Goal: Task Accomplishment & Management: Manage account settings

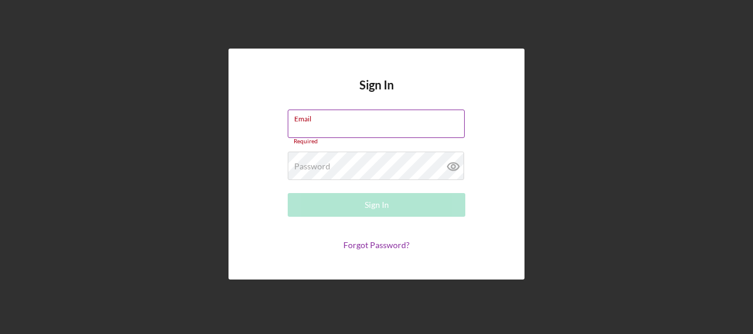
paste input "[EMAIL_ADDRESS][DOMAIN_NAME]"
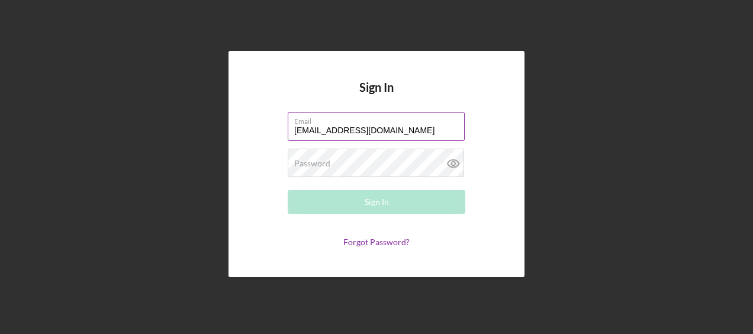
type input "[EMAIL_ADDRESS][DOMAIN_NAME]"
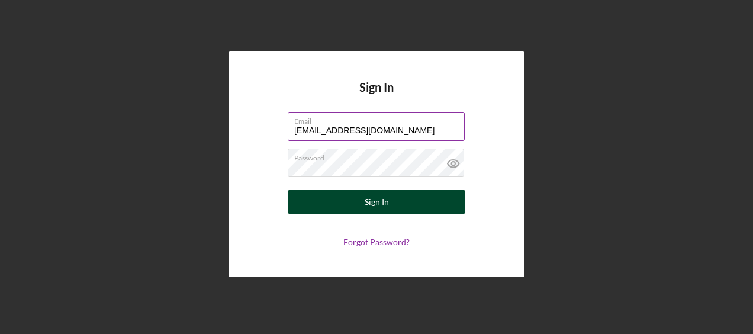
click at [368, 207] on div "Sign In" at bounding box center [377, 202] width 24 height 24
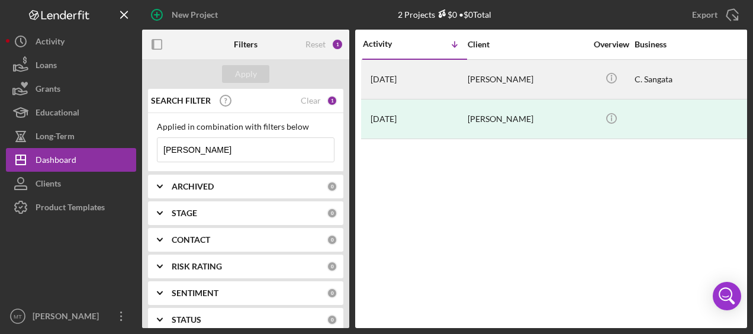
click at [493, 81] on div "[PERSON_NAME]" at bounding box center [527, 79] width 118 height 38
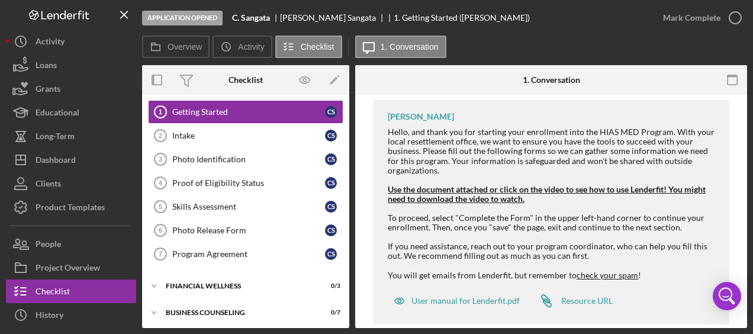
scroll to position [399, 0]
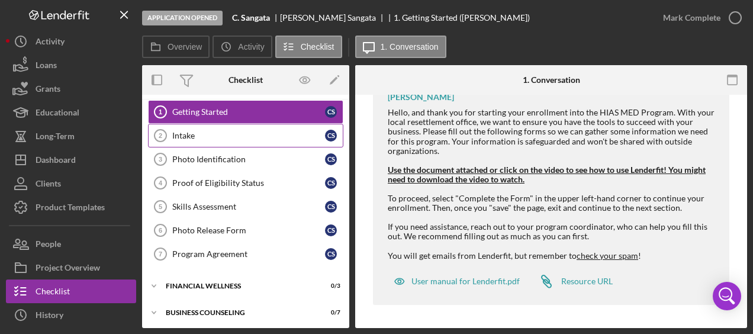
click at [197, 141] on link "Intake 2 Intake C S" at bounding box center [245, 136] width 195 height 24
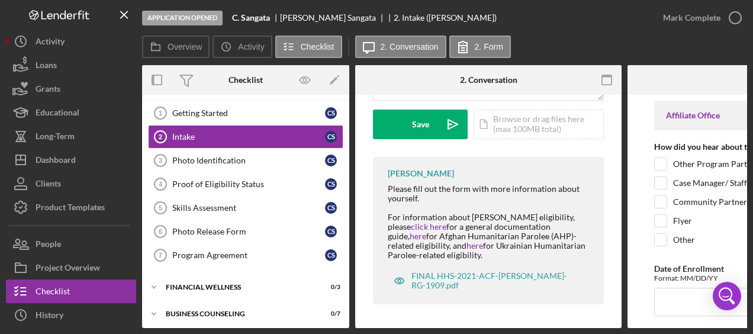
scroll to position [339, 0]
click at [213, 166] on link "Photo Identification 3 Photo Identification C S" at bounding box center [245, 161] width 195 height 24
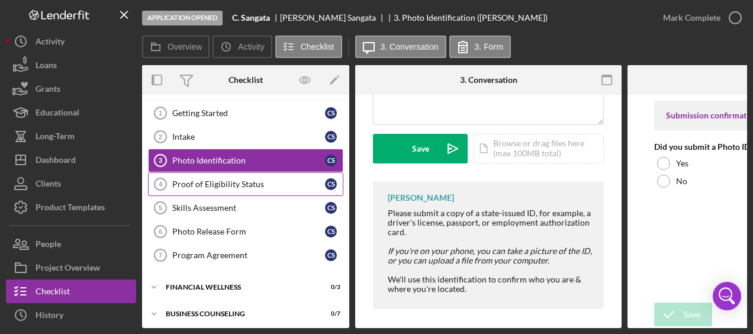
click at [216, 188] on link "Proof of Eligibility Status 4 Proof of Eligibility Status C S" at bounding box center [245, 184] width 195 height 24
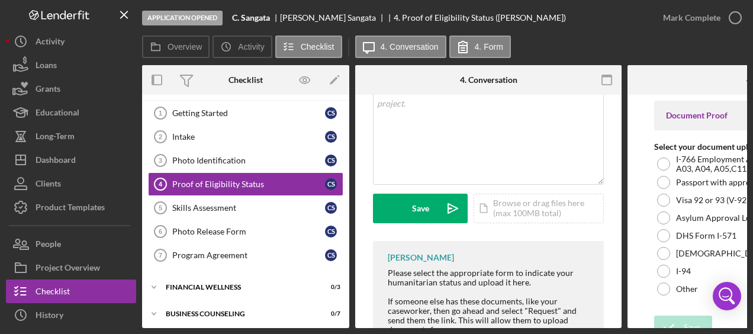
scroll to position [387, 0]
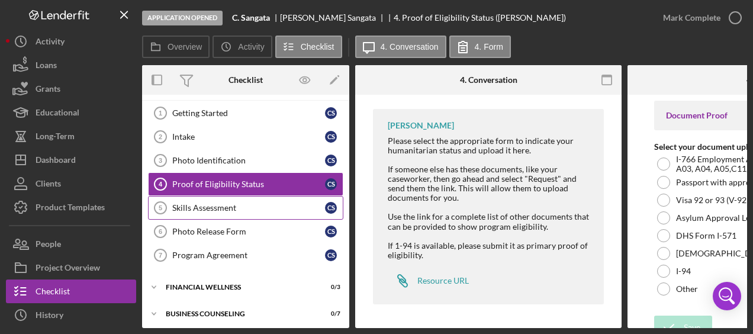
click at [218, 209] on div "Skills Assessment" at bounding box center [248, 207] width 153 height 9
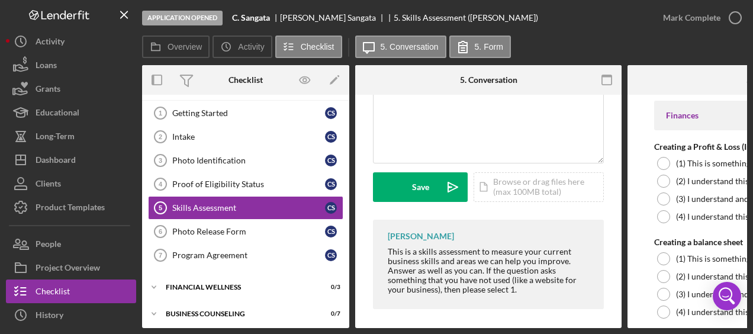
scroll to position [281, 0]
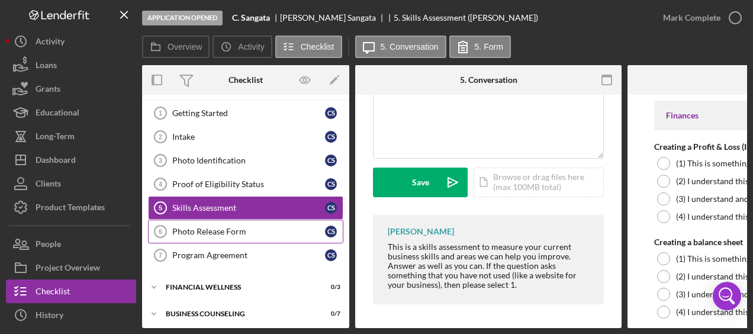
click at [198, 231] on div "Photo Release Form" at bounding box center [248, 231] width 153 height 9
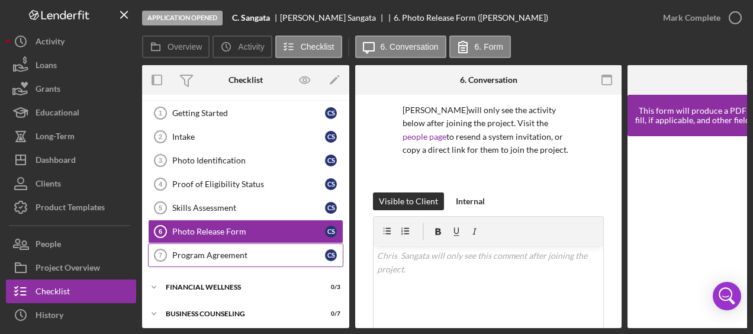
click at [191, 254] on div "Program Agreement" at bounding box center [248, 255] width 153 height 9
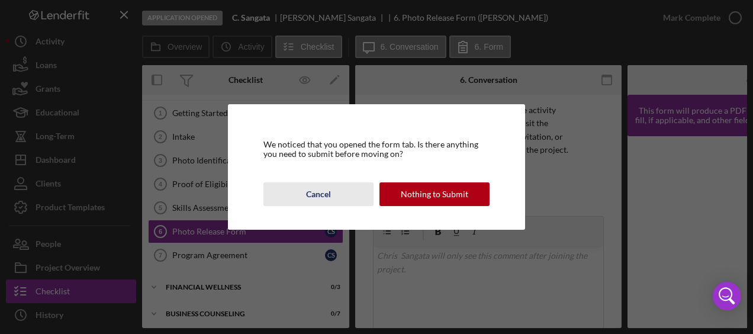
click at [334, 200] on button "Cancel" at bounding box center [319, 194] width 110 height 24
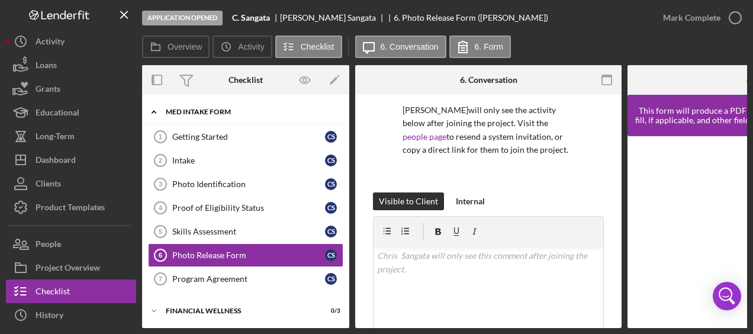
click at [211, 117] on div "Icon/Expander MED Intake Form 0 / 7" at bounding box center [245, 112] width 207 height 24
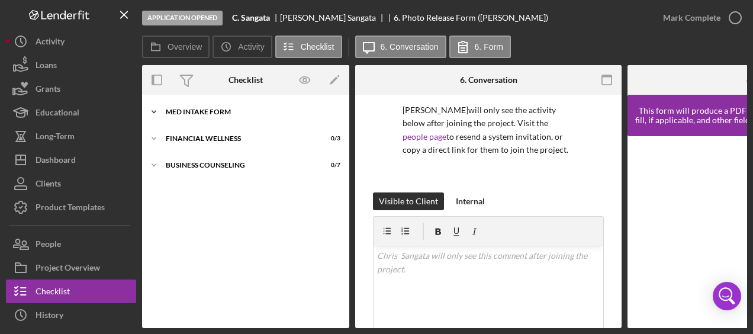
click at [211, 117] on div "Icon/Expander MED Intake Form 0 / 7" at bounding box center [245, 112] width 207 height 24
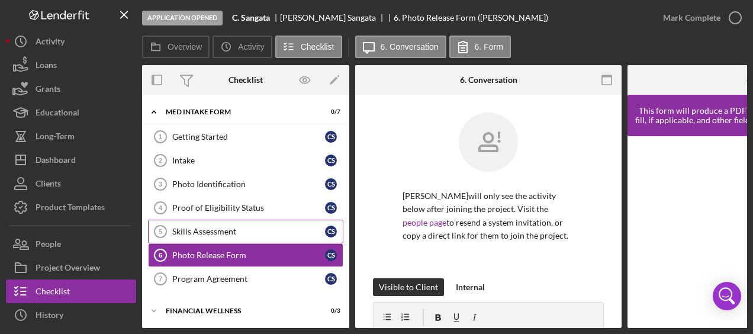
click at [236, 223] on link "Skills Assessment 5 Skills Assessment C S" at bounding box center [245, 232] width 195 height 24
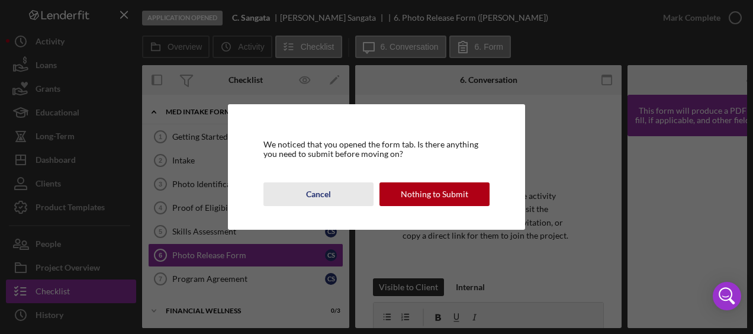
click at [325, 195] on div "Cancel" at bounding box center [318, 194] width 25 height 24
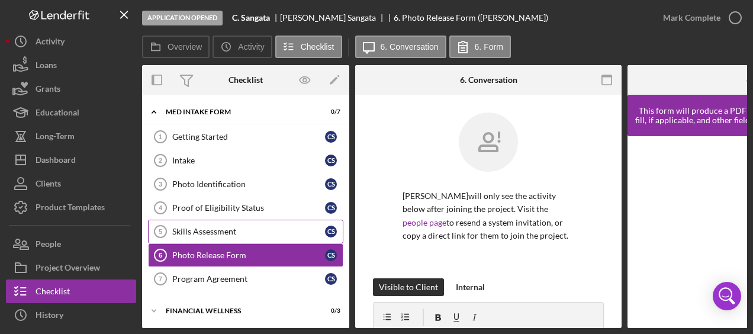
click at [163, 229] on icon "Skills Assessment 5" at bounding box center [161, 232] width 30 height 30
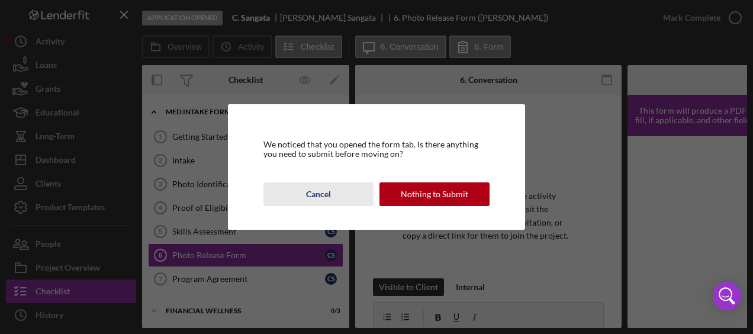
click at [323, 198] on div "Cancel" at bounding box center [318, 194] width 25 height 24
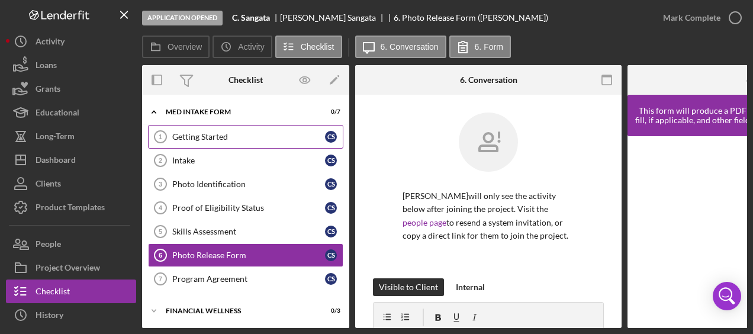
click at [218, 135] on div "Getting Started" at bounding box center [248, 136] width 153 height 9
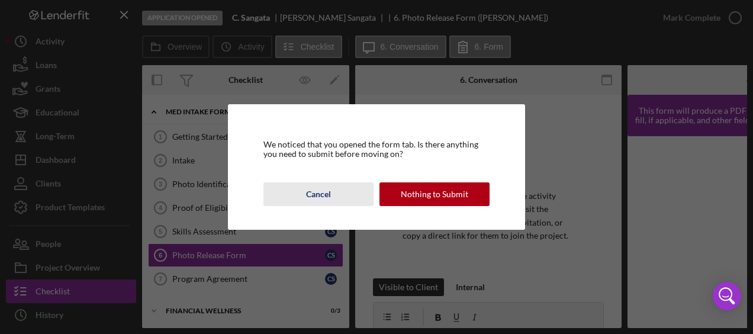
click at [328, 192] on div "Cancel" at bounding box center [318, 194] width 25 height 24
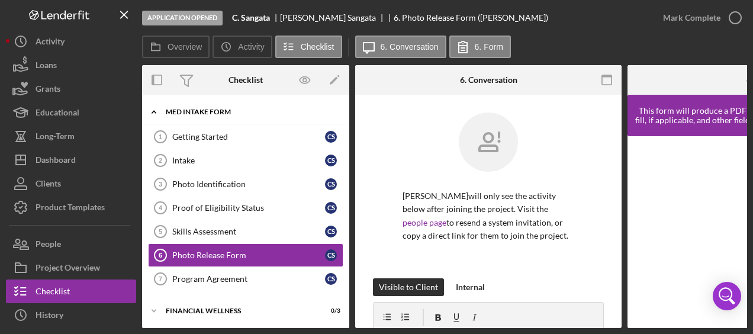
click at [177, 110] on div "MED Intake Form" at bounding box center [250, 111] width 169 height 7
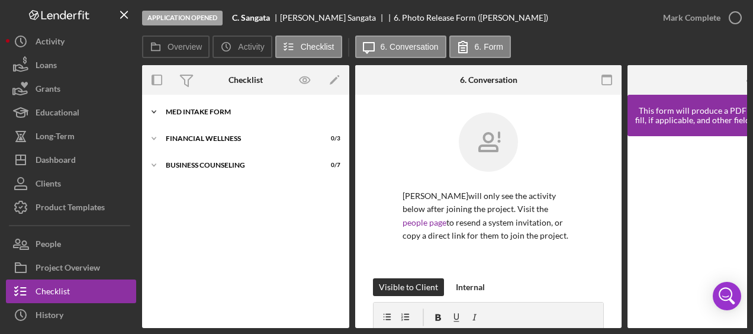
click at [177, 110] on div "MED Intake Form" at bounding box center [250, 111] width 169 height 7
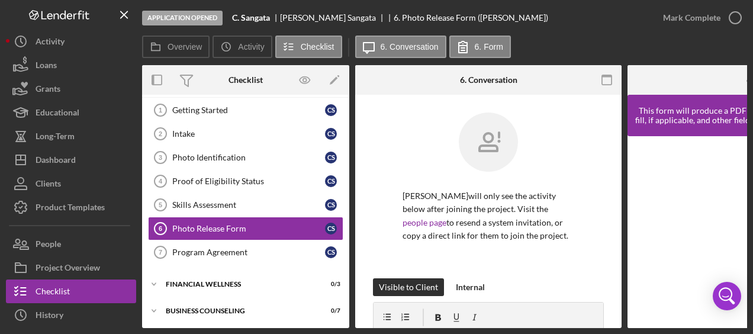
scroll to position [28, 0]
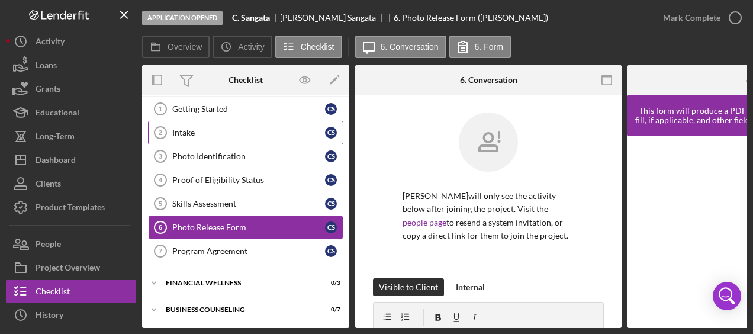
click at [203, 129] on div "Intake" at bounding box center [248, 132] width 153 height 9
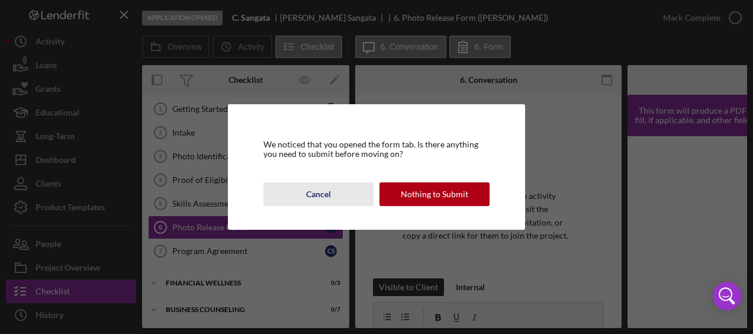
click at [323, 199] on div "Cancel" at bounding box center [318, 194] width 25 height 24
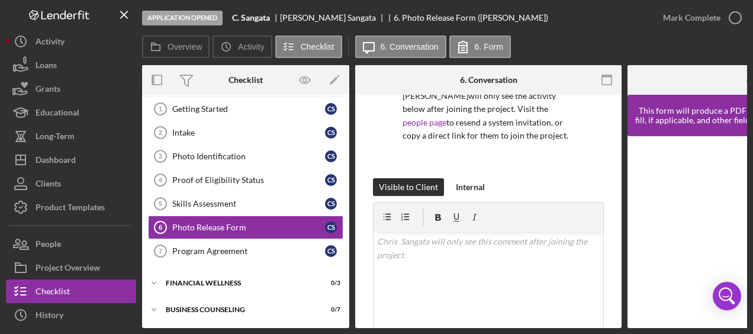
scroll to position [0, 0]
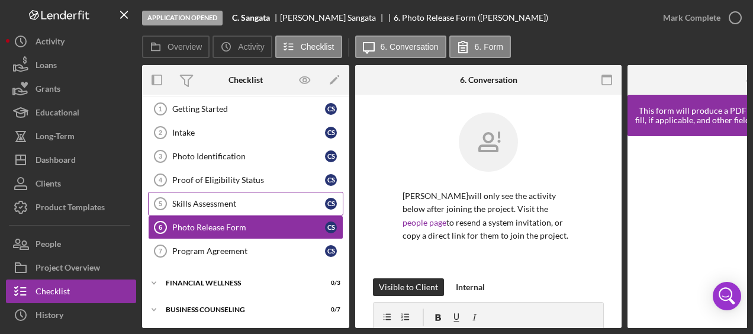
click at [227, 202] on div "Skills Assessment" at bounding box center [248, 203] width 153 height 9
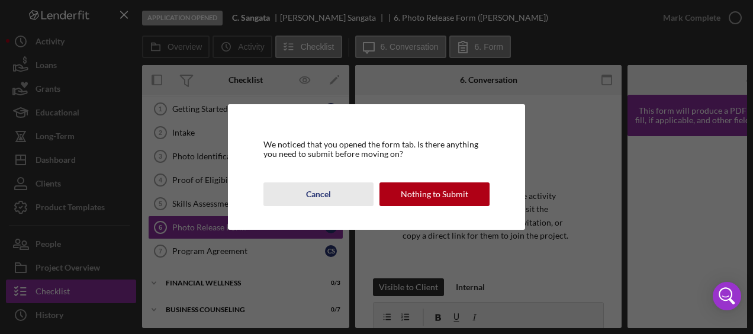
click at [323, 193] on div "Cancel" at bounding box center [318, 194] width 25 height 24
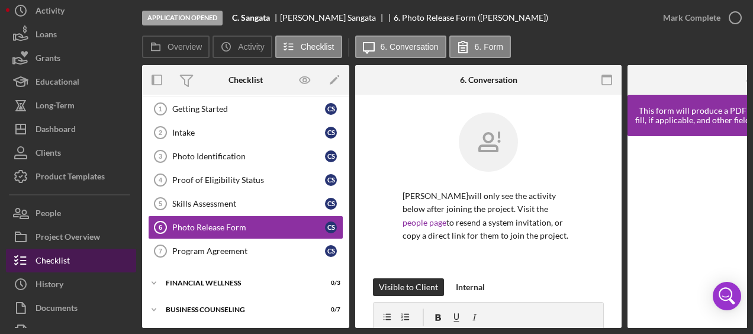
scroll to position [23, 0]
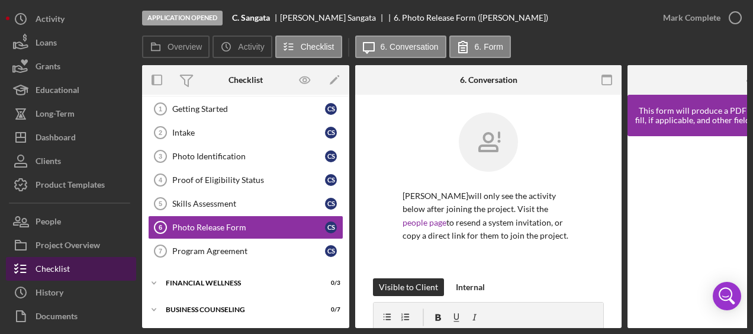
click at [59, 268] on div "Checklist" at bounding box center [53, 270] width 34 height 27
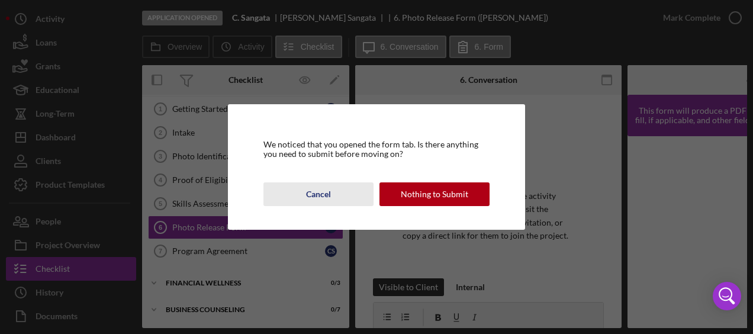
click at [317, 194] on div "Cancel" at bounding box center [318, 194] width 25 height 24
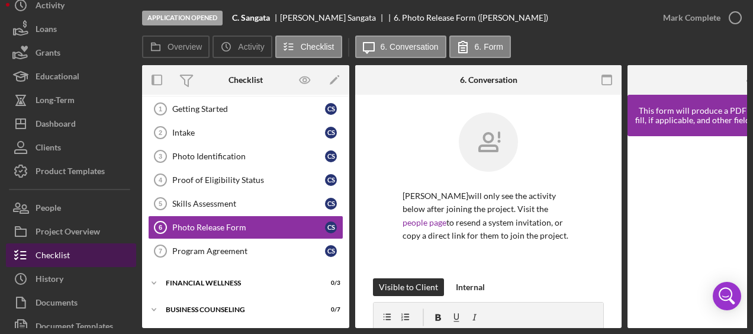
scroll to position [34, 0]
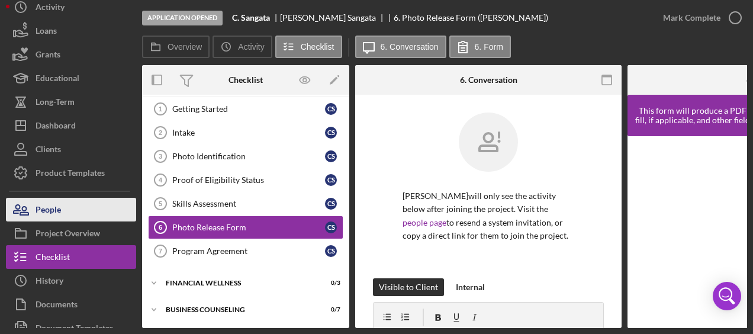
click at [59, 204] on div "People" at bounding box center [48, 211] width 25 height 27
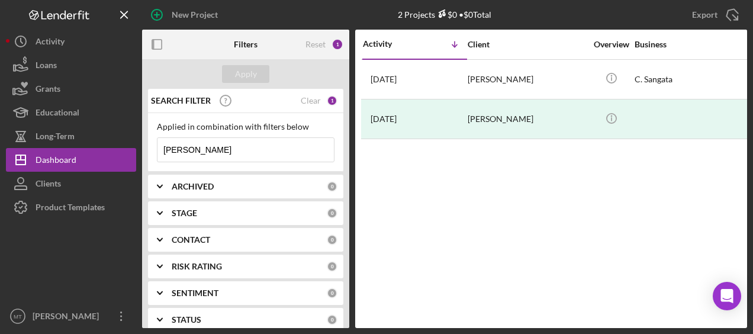
click at [217, 156] on input "[PERSON_NAME]" at bounding box center [246, 150] width 177 height 24
type input "c"
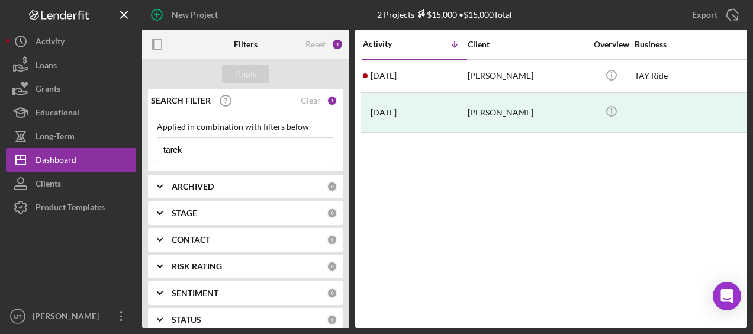
type input "tarek"
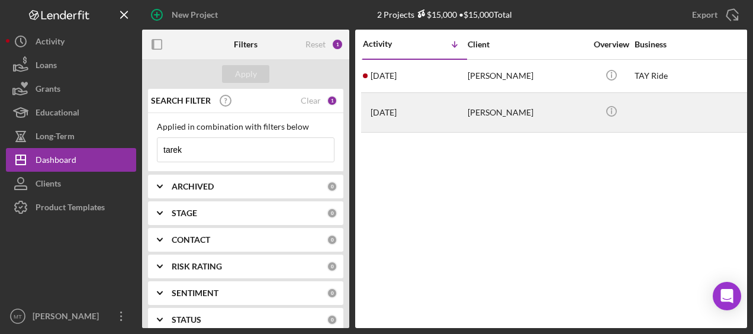
click at [497, 113] on div "Tarek Jaber" at bounding box center [527, 113] width 118 height 38
